Goal: Information Seeking & Learning: Check status

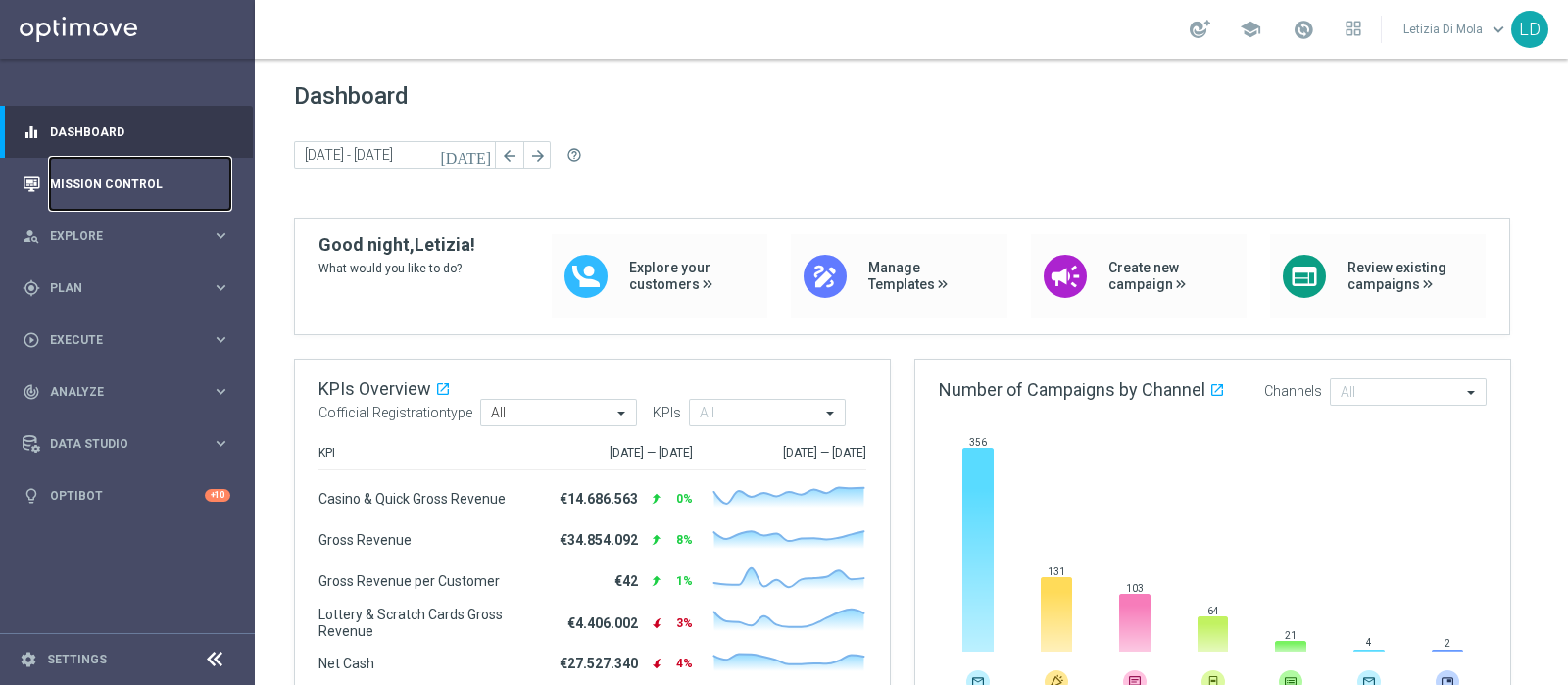
click at [133, 178] on link "Mission Control" at bounding box center [140, 184] width 180 height 52
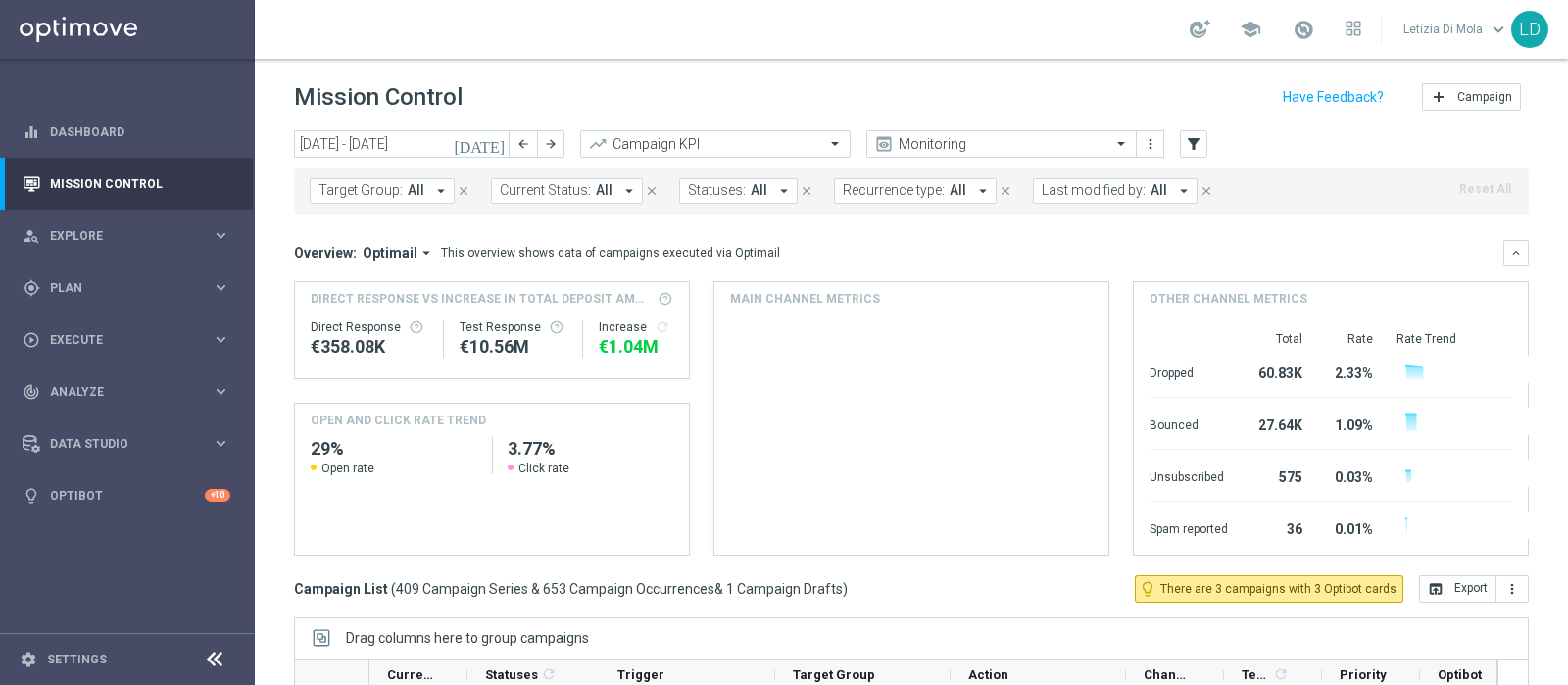
click at [495, 143] on icon "[DATE]" at bounding box center [481, 144] width 53 height 18
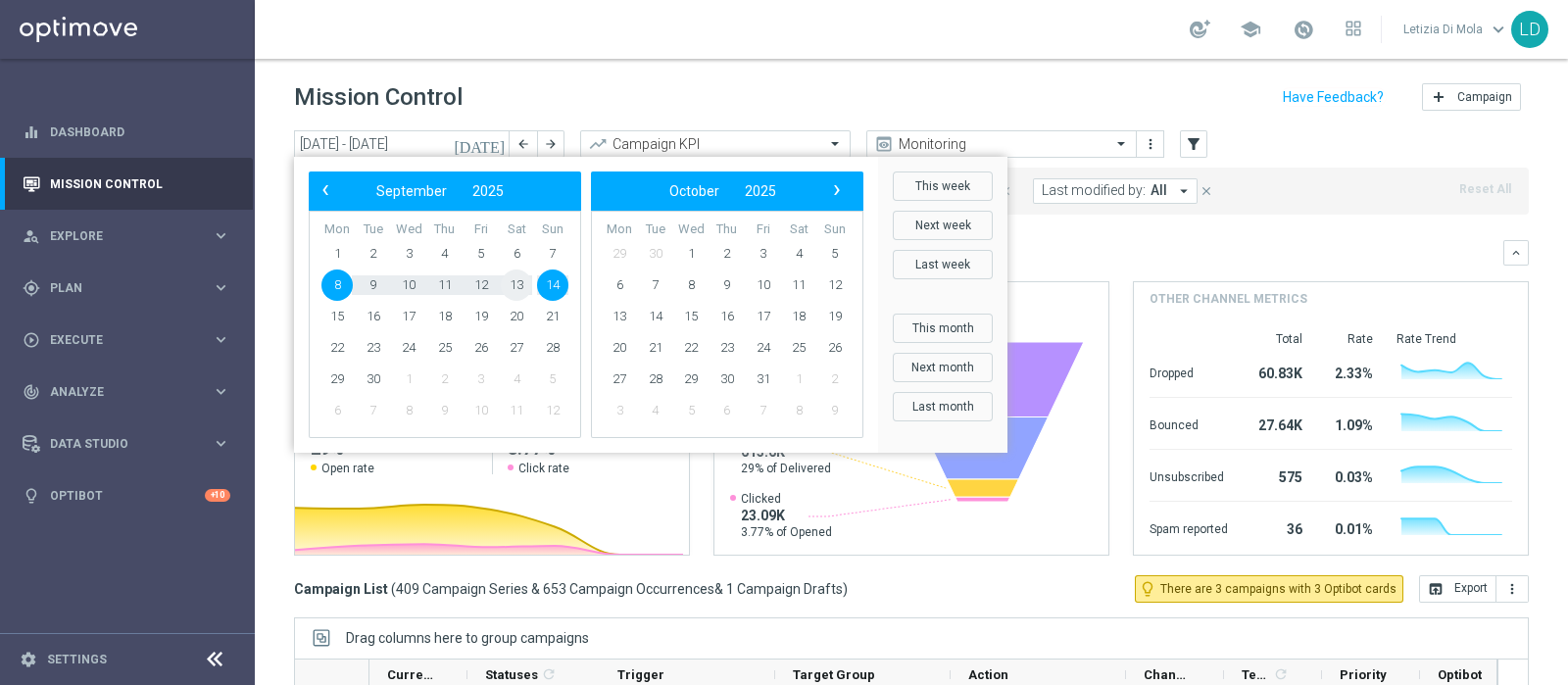
click at [520, 285] on span "13" at bounding box center [517, 285] width 31 height 31
type input "[DATE] - [DATE]"
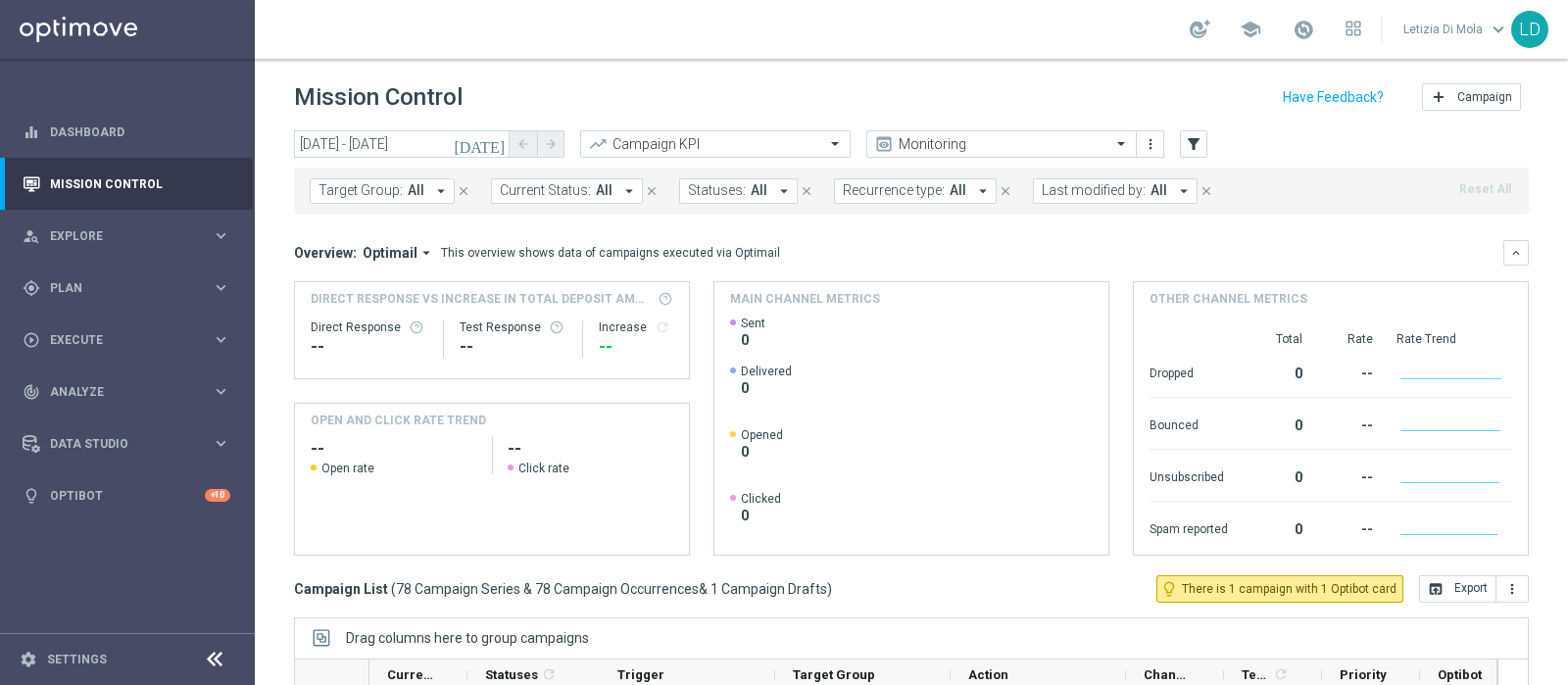
click at [1176, 187] on icon "arrow_drop_down" at bounding box center [1185, 191] width 18 height 18
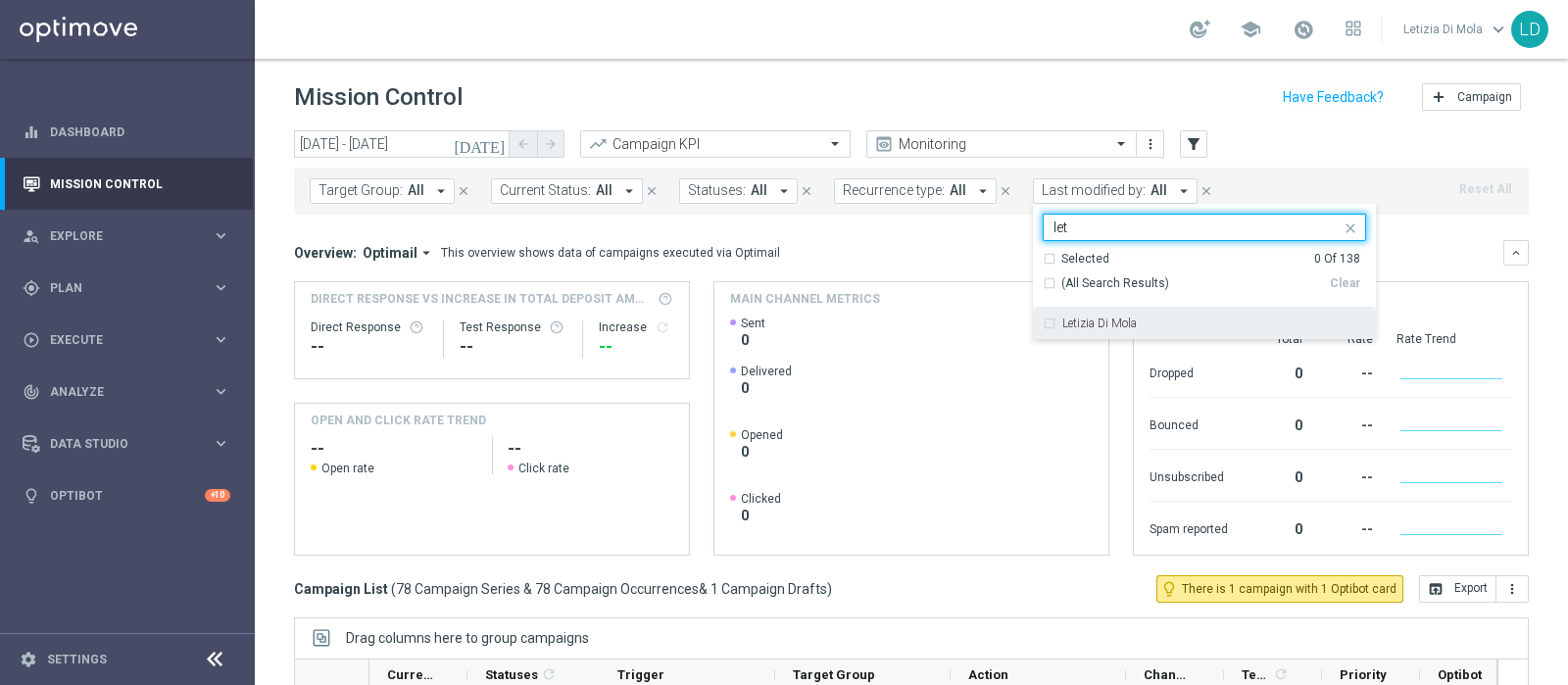
click at [1103, 320] on label "Letizia Di Mola" at bounding box center [1100, 323] width 75 height 12
type input "let"
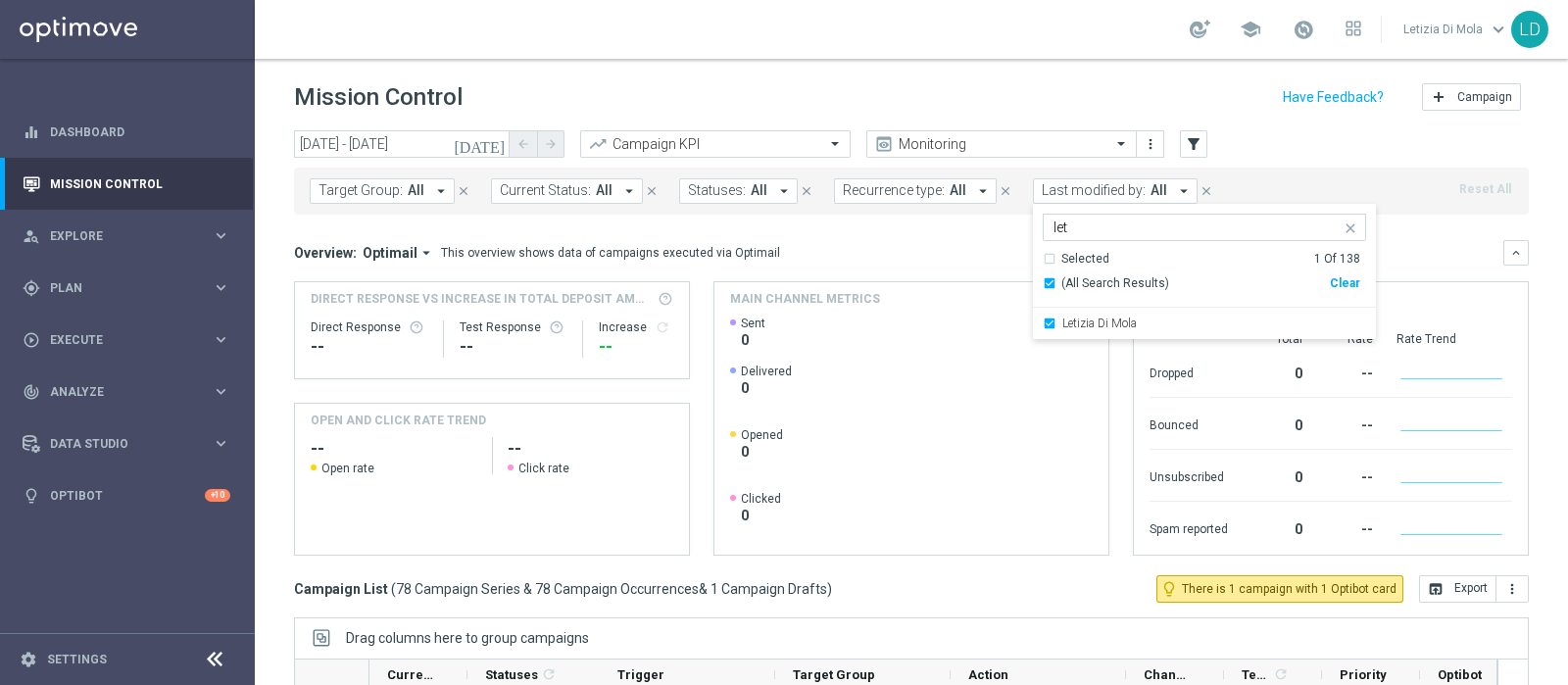
click at [1018, 394] on rect at bounding box center [908, 434] width 357 height 239
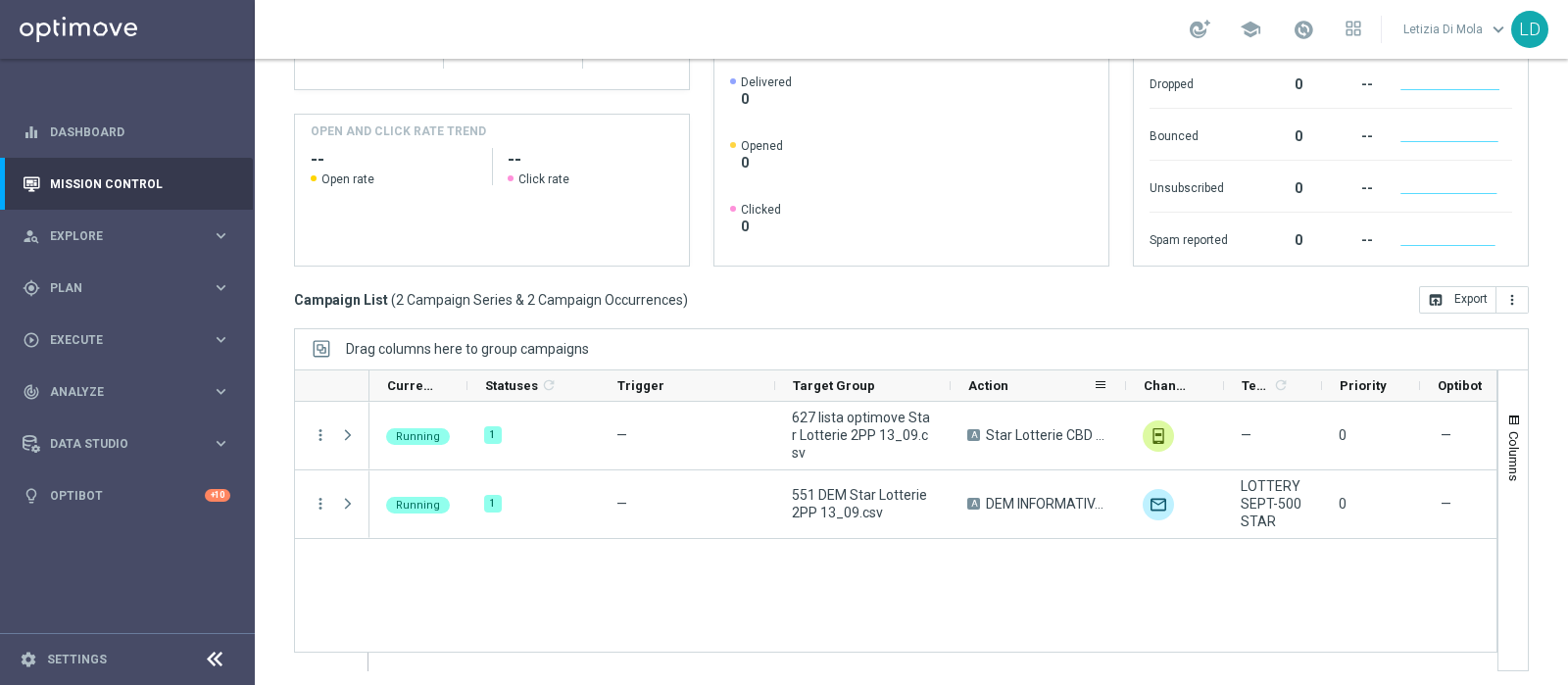
scroll to position [294, 0]
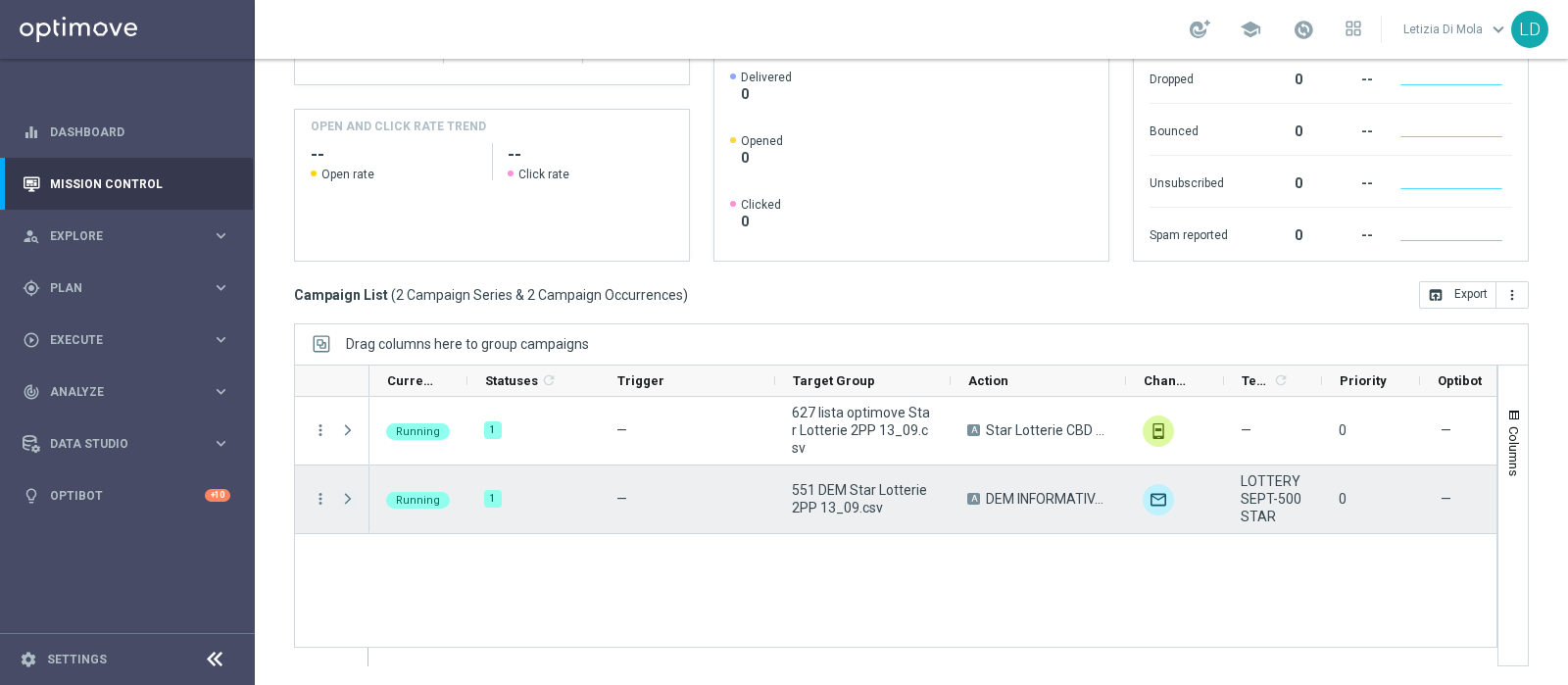
click at [348, 502] on span at bounding box center [348, 499] width 18 height 16
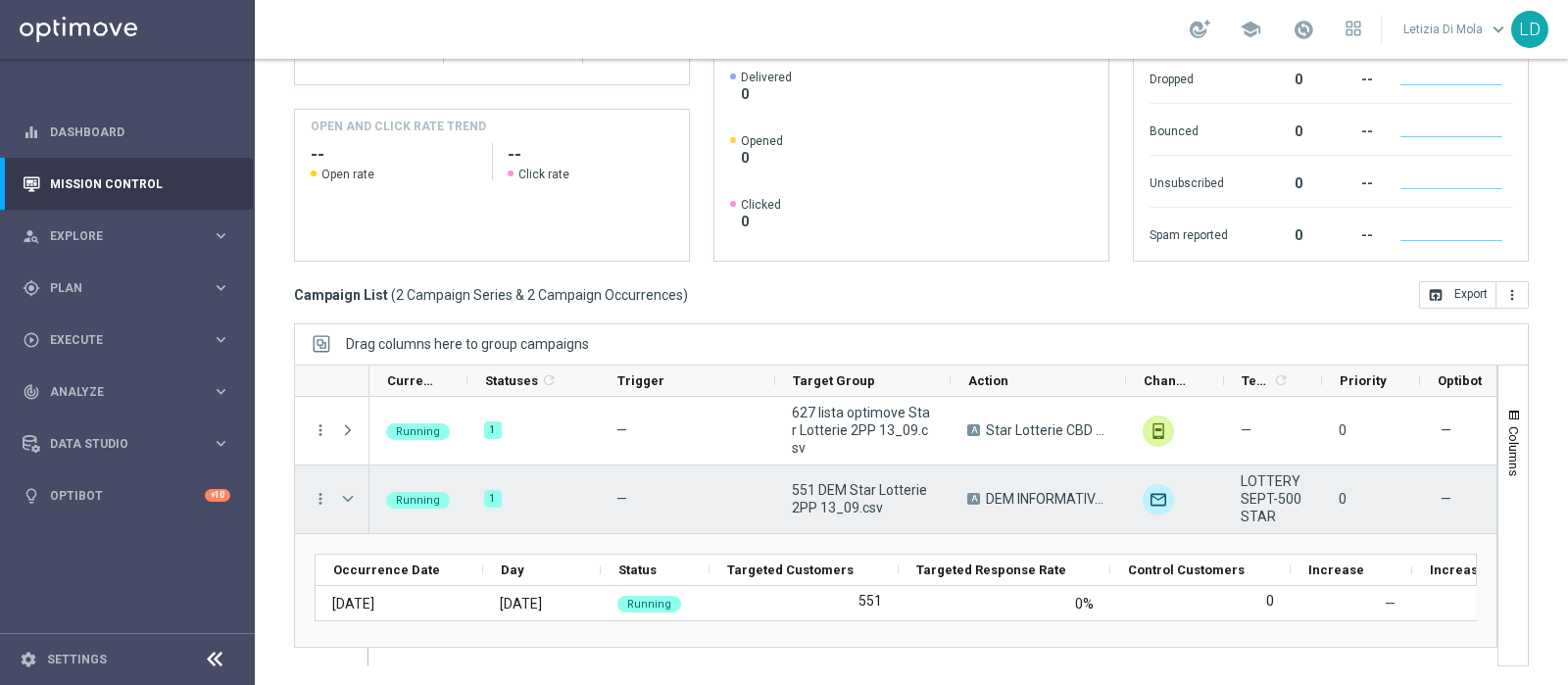
click at [348, 493] on span at bounding box center [348, 499] width 18 height 16
